Goal: Navigation & Orientation: Find specific page/section

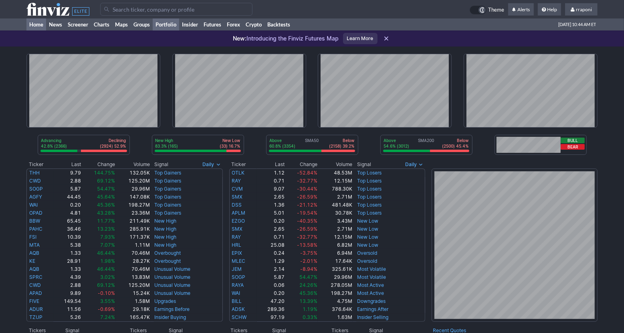
click at [166, 23] on link "Portfolio" at bounding box center [166, 24] width 26 height 12
